Goal: Information Seeking & Learning: Learn about a topic

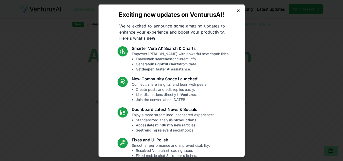
click at [237, 10] on icon "button" at bounding box center [239, 10] width 4 height 4
click at [233, 10] on link "Features" at bounding box center [228, 9] width 16 height 6
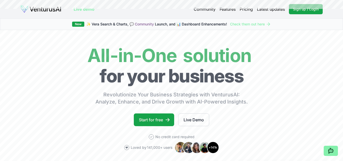
click at [245, 10] on link "Pricing" at bounding box center [246, 9] width 13 height 6
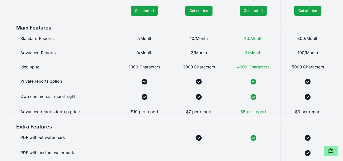
scroll to position [280, 0]
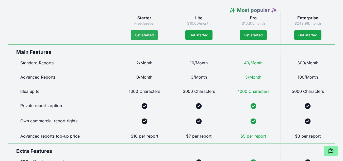
click at [140, 35] on link "Get started" at bounding box center [144, 35] width 27 height 10
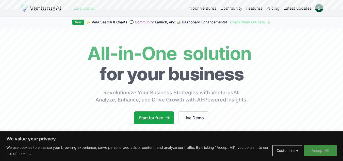
click at [315, 149] on button "Accept All" at bounding box center [321, 150] width 33 height 11
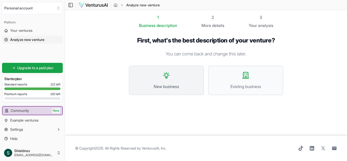
click at [182, 70] on button "New business" at bounding box center [166, 80] width 75 height 29
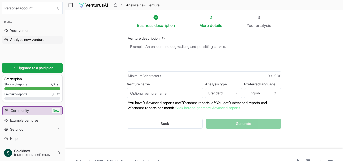
click at [204, 64] on textarea "Venture description (*)" at bounding box center [204, 57] width 155 height 30
click at [176, 90] on input "Venture name" at bounding box center [165, 93] width 76 height 10
drag, startPoint x: 171, startPoint y: 56, endPoint x: 164, endPoint y: 53, distance: 7.7
click at [171, 55] on textarea "Venture description (*)" at bounding box center [204, 57] width 155 height 30
click at [170, 55] on textarea "Venture description (*)" at bounding box center [204, 57] width 155 height 30
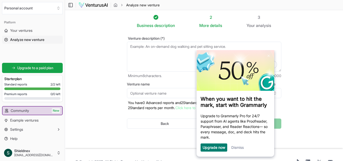
scroll to position [13, 0]
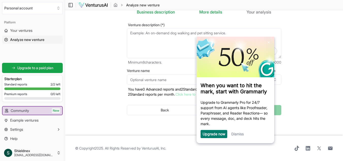
click at [243, 138] on div "Dismiss" at bounding box center [237, 134] width 12 height 8
click at [242, 136] on link "Dismiss" at bounding box center [237, 134] width 12 height 4
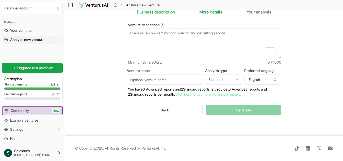
click at [217, 78] on html "We value your privacy We use cookies to enhance your browsing experience, serve…" at bounding box center [171, 67] width 343 height 161
click at [219, 79] on html "We value your privacy We use cookies to enhance your browsing experience, serve…" at bounding box center [171, 67] width 343 height 161
select select "standard"
click at [177, 36] on textarea "Venture description (*)" at bounding box center [204, 43] width 155 height 30
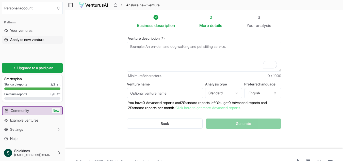
click at [167, 49] on textarea "Venture description (*)" at bounding box center [204, 57] width 155 height 30
paste textarea "Act as a seasoned startup advisor and business strategist. Conduct a comprehens…"
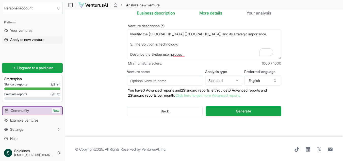
scroll to position [13, 0]
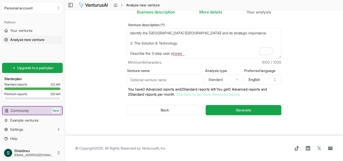
type textarea "Act as a seasoned startup advisor and business strategist. Conduct a comprehens…"
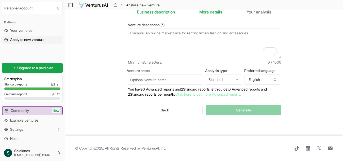
scroll to position [0, 0]
click at [171, 45] on textarea "Act as a seasoned startup advisor and business strategist. Conduct a comprehens…" at bounding box center [204, 43] width 155 height 30
paste textarea "ShieldNex: AI-powered satellite monitoring to stop land encroachment. Solves In…"
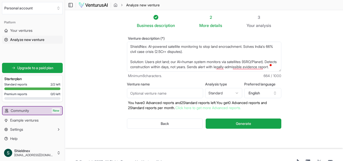
type textarea "ShieldNex: AI-powered satellite monitoring to stop land encroachment. Solves In…"
click at [206, 25] on span "More" at bounding box center [205, 25] width 10 height 6
click at [217, 123] on button "Generate" at bounding box center [243, 123] width 75 height 10
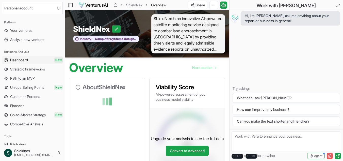
click at [330, 154] on button "button" at bounding box center [330, 156] width 6 height 6
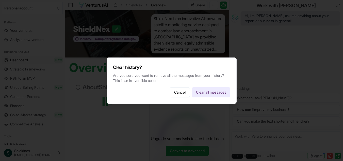
click at [328, 153] on div at bounding box center [171, 80] width 343 height 161
click at [171, 93] on button "Cancel" at bounding box center [180, 92] width 20 height 10
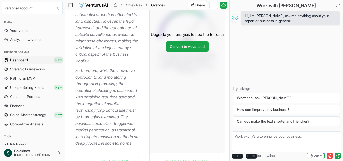
scroll to position [178, 0]
drag, startPoint x: 78, startPoint y: 84, endPoint x: 98, endPoint y: 86, distance: 20.7
click at [98, 86] on p "Furthermore, while the innovative approach to land monitoring through AI is pro…" at bounding box center [108, 106] width 66 height 79
click at [100, 90] on p "Furthermore, while the innovative approach to land monitoring through AI is pro…" at bounding box center [108, 106] width 66 height 79
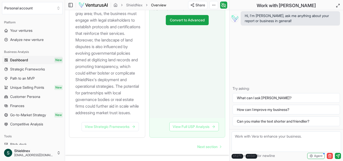
scroll to position [788, 0]
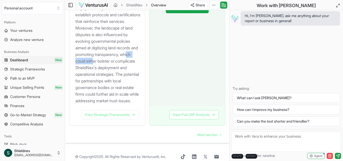
drag, startPoint x: 111, startPoint y: 83, endPoint x: 128, endPoint y: 83, distance: 17.0
click at [128, 83] on p "The real estate and land management sector in India is undergoing digital trans…" at bounding box center [108, 1] width 66 height 205
click at [123, 87] on p "The real estate and land management sector in India is undergoing digital trans…" at bounding box center [108, 1] width 66 height 205
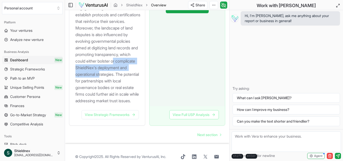
drag, startPoint x: 97, startPoint y: 84, endPoint x: 103, endPoint y: 101, distance: 17.6
click at [103, 101] on p "The real estate and land management sector in India is undergoing digital trans…" at bounding box center [108, 1] width 66 height 205
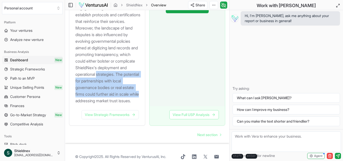
drag, startPoint x: 96, startPoint y: 99, endPoint x: 110, endPoint y: 129, distance: 32.9
click at [110, 104] on p "The real estate and land management sector in India is undergoing digital trans…" at bounding box center [108, 1] width 66 height 205
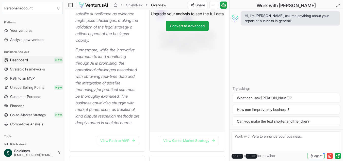
scroll to position [219, 0]
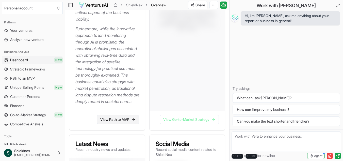
click at [120, 124] on link "View Path to MVP" at bounding box center [118, 119] width 42 height 9
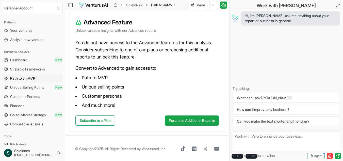
scroll to position [77, 0]
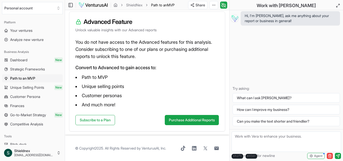
click at [106, 79] on li "Path to MVP" at bounding box center [147, 77] width 144 height 8
click at [105, 79] on li "Path to MVP" at bounding box center [147, 77] width 144 height 8
click at [116, 73] on li "Path to MVP" at bounding box center [147, 77] width 144 height 8
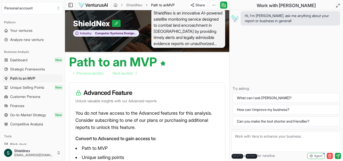
scroll to position [0, 0]
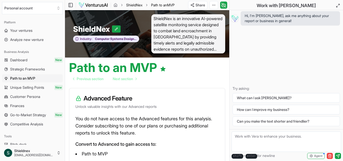
click at [127, 3] on link "ShieldNex" at bounding box center [134, 5] width 16 height 5
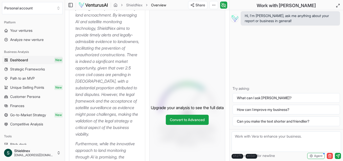
scroll to position [153, 0]
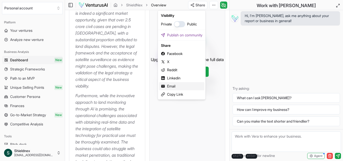
click at [169, 87] on div "Email" at bounding box center [181, 86] width 45 height 8
